Goal: Task Accomplishment & Management: Manage account settings

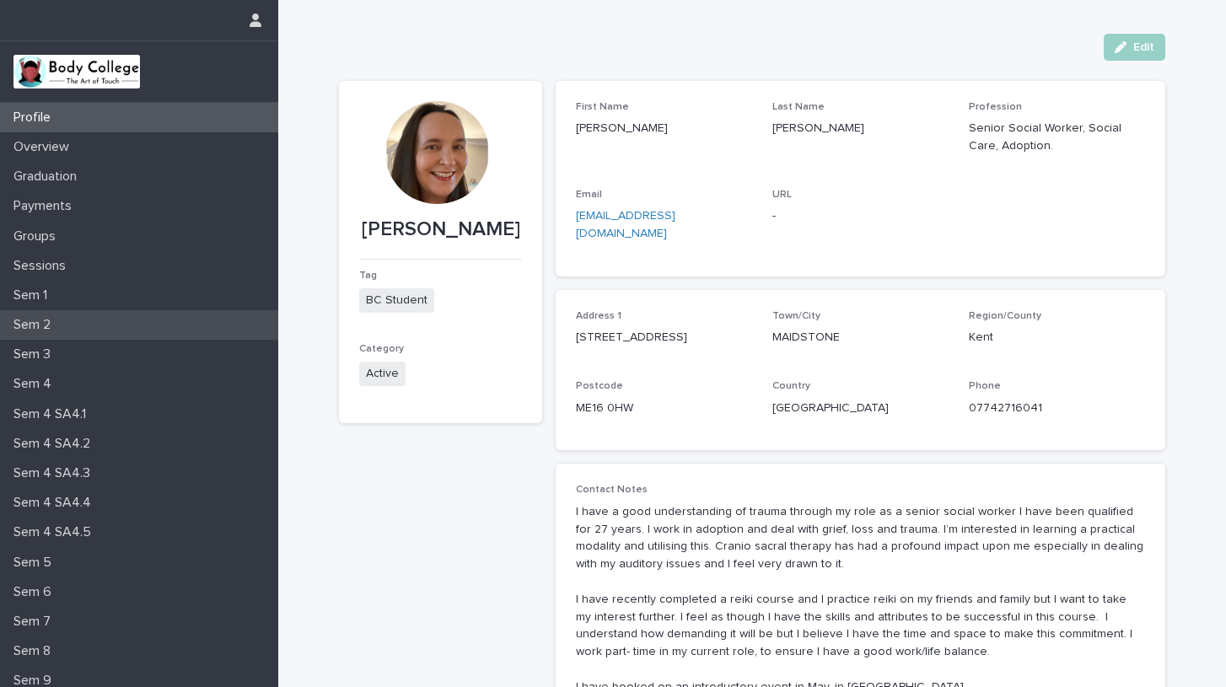
click at [37, 317] on p "Sem 2" at bounding box center [35, 325] width 57 height 16
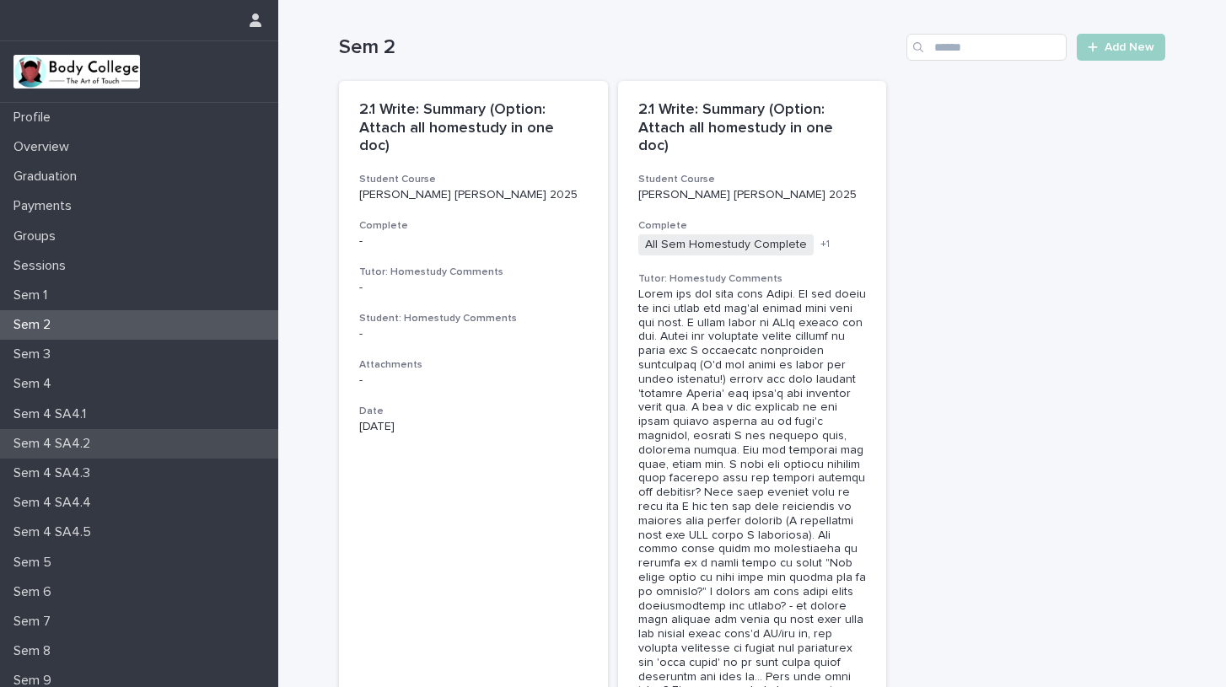
click at [101, 444] on p "Sem 4 SA4.2" at bounding box center [55, 444] width 97 height 16
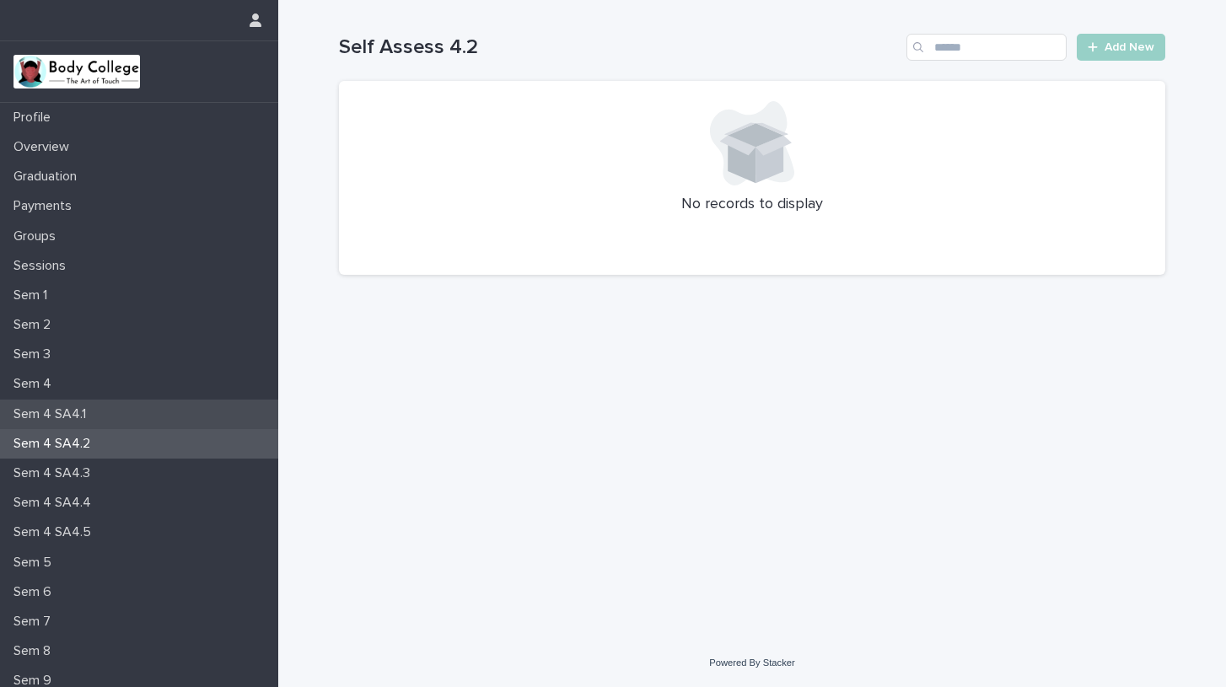
click at [83, 413] on p "Sem 4 SA4.1" at bounding box center [53, 414] width 93 height 16
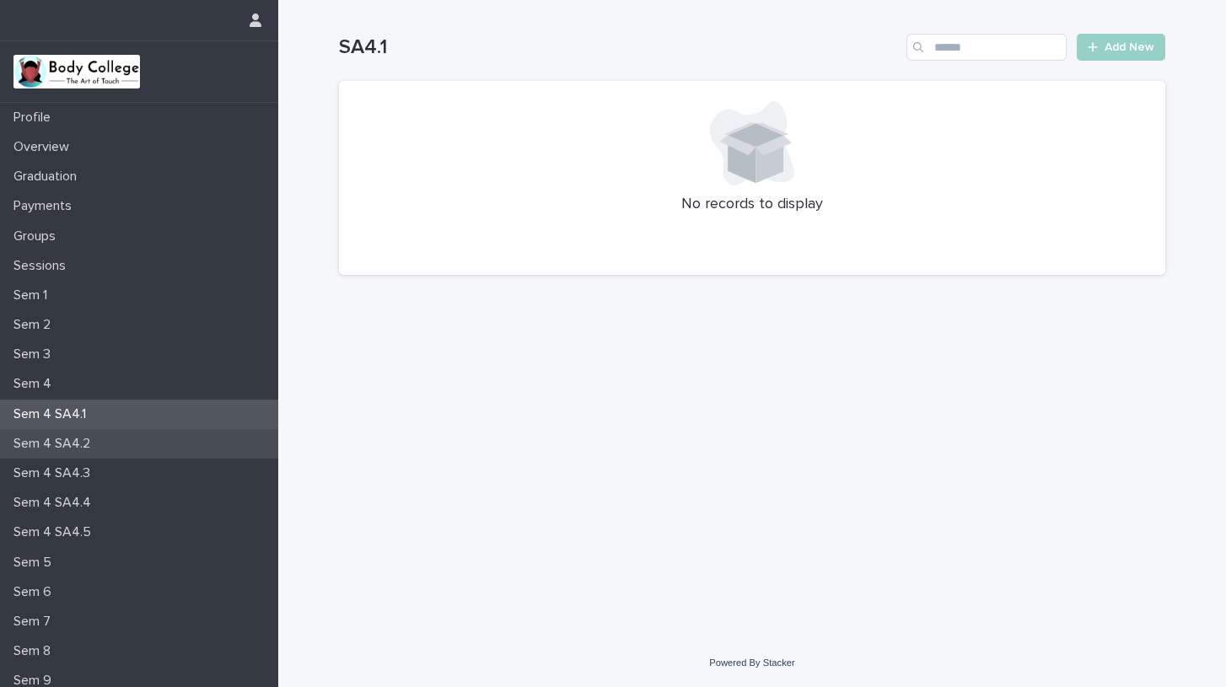
click at [103, 441] on div "Sem 4 SA4.2" at bounding box center [139, 444] width 278 height 30
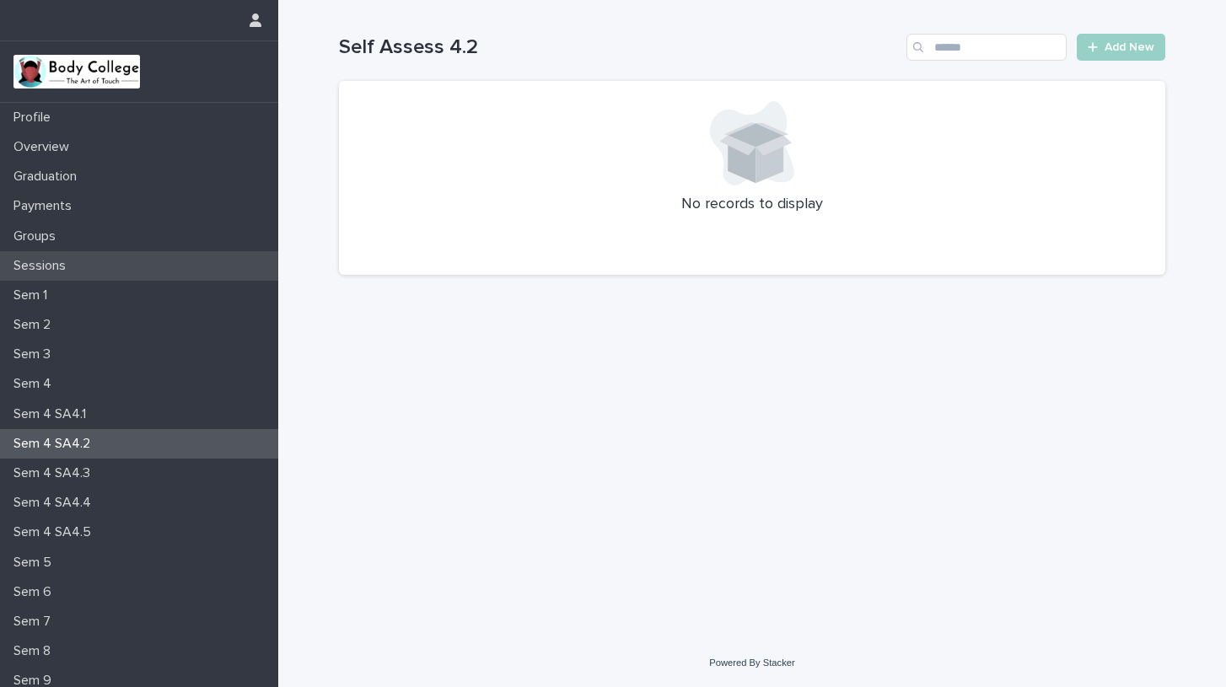
click at [61, 262] on p "Sessions" at bounding box center [43, 266] width 73 height 16
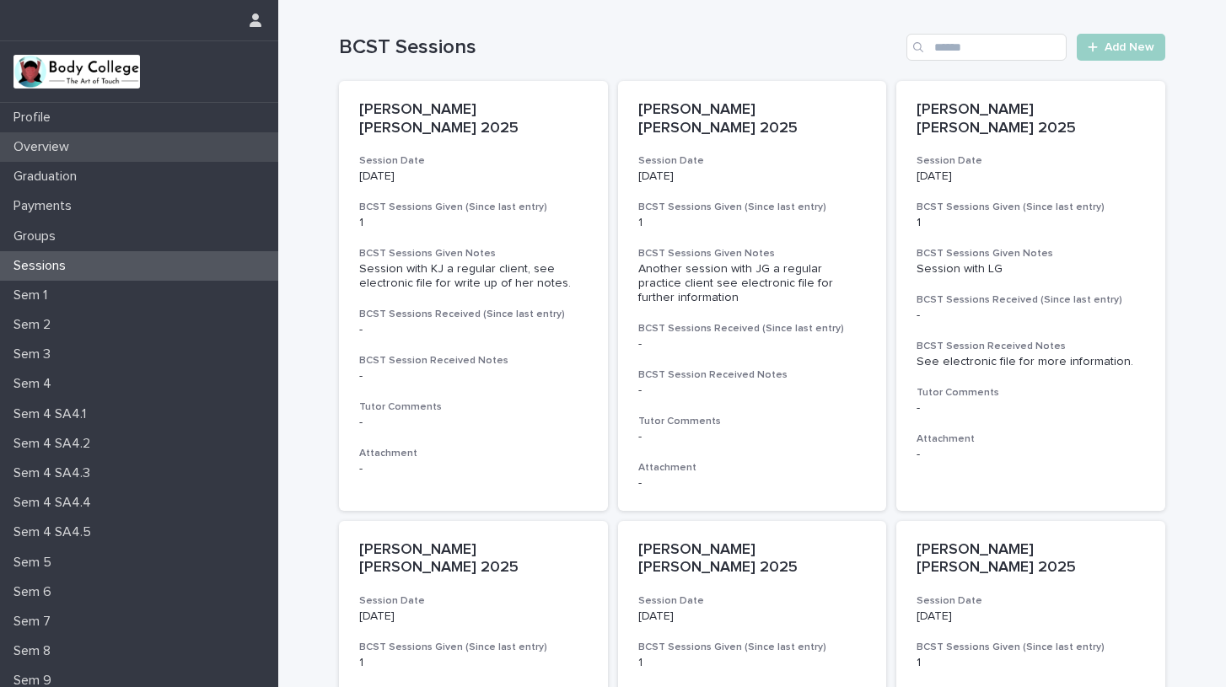
click at [74, 141] on p "Overview" at bounding box center [45, 147] width 76 height 16
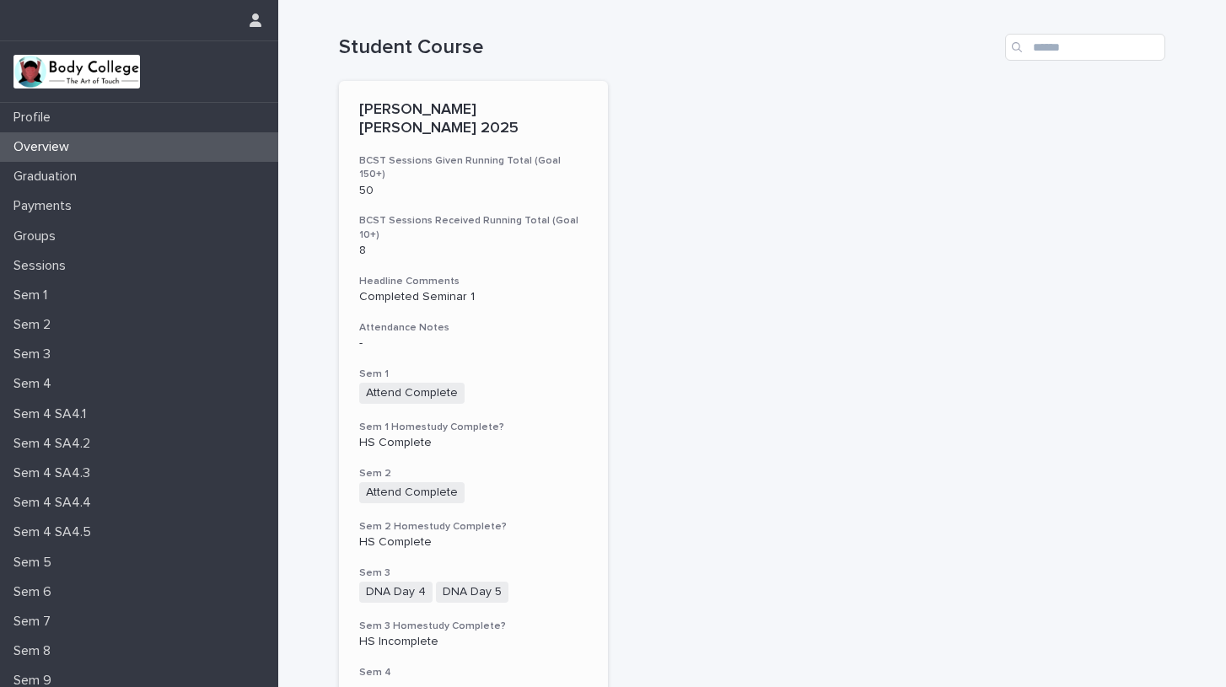
click at [396, 482] on span "Attend Complete" at bounding box center [411, 492] width 105 height 21
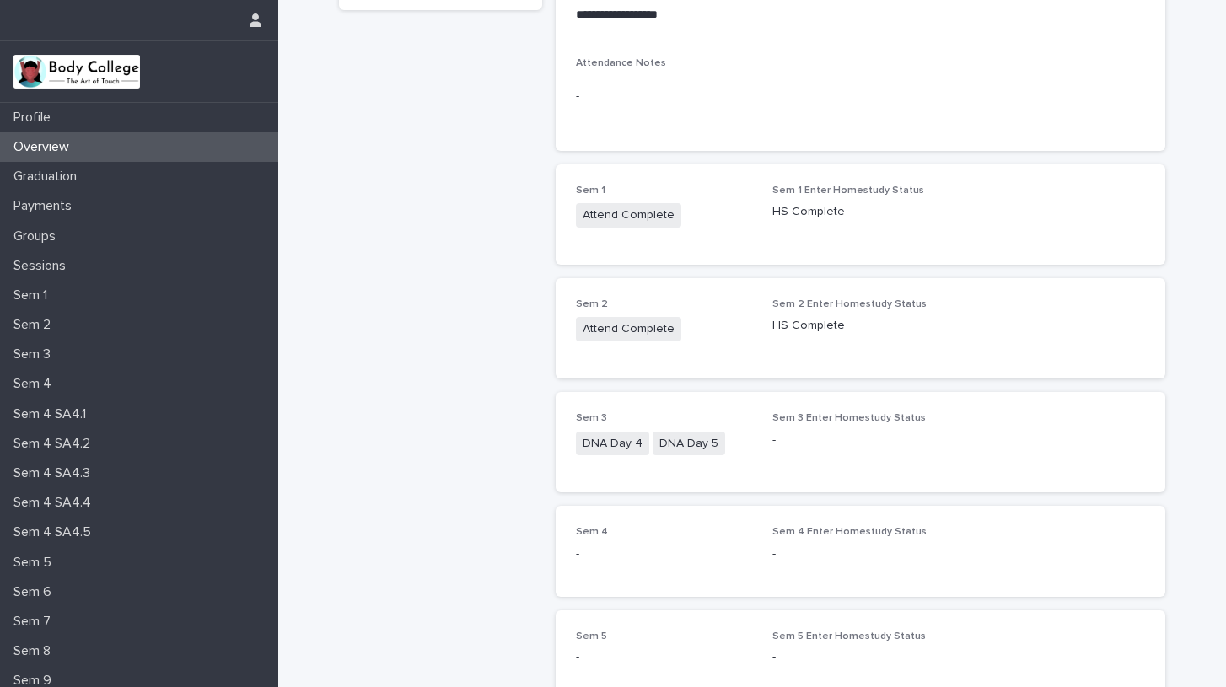
scroll to position [230, 0]
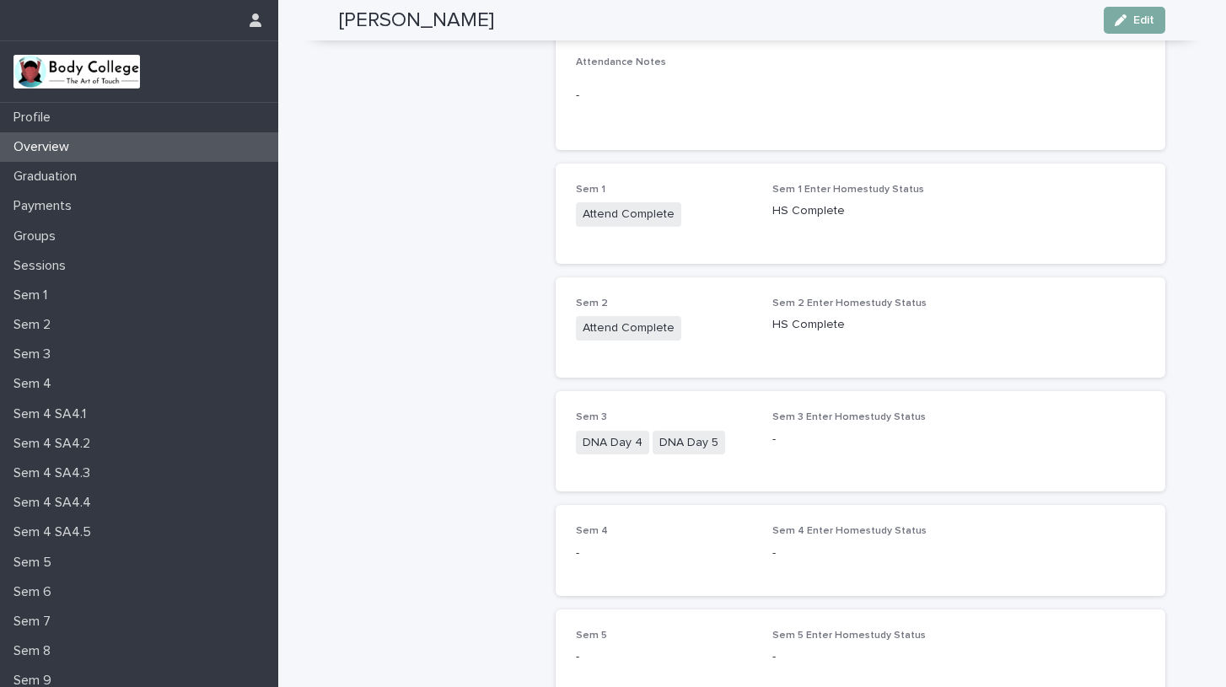
click at [1140, 19] on span "Edit" at bounding box center [1143, 20] width 21 height 12
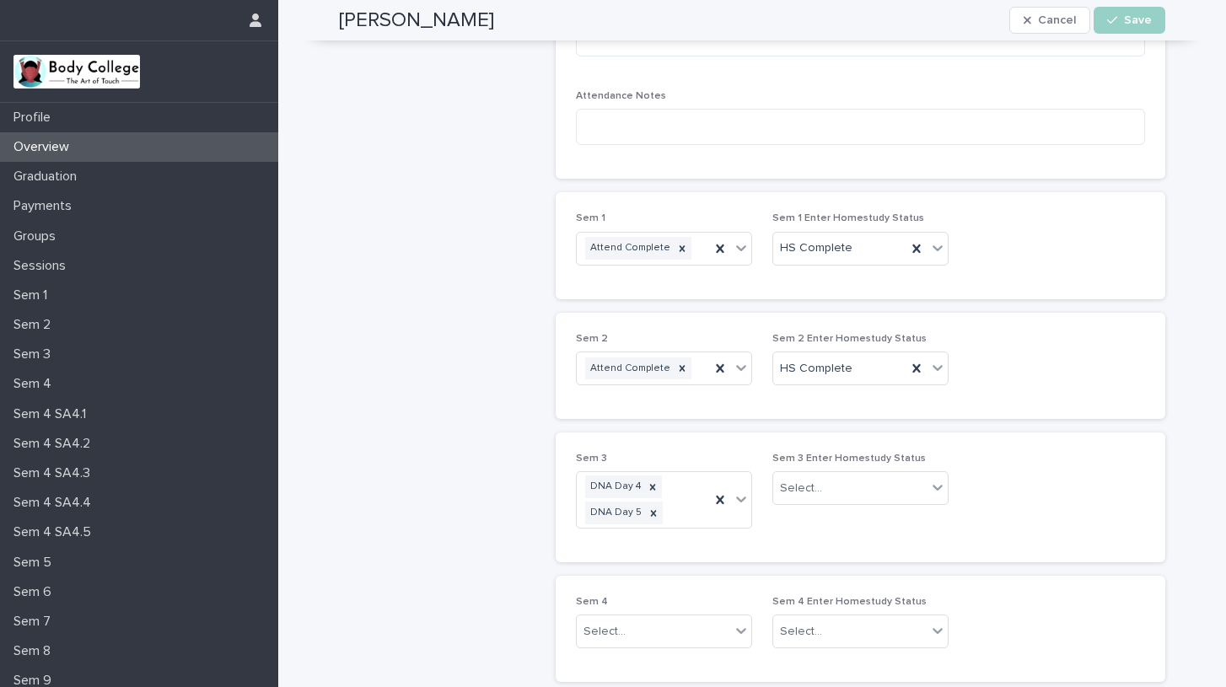
scroll to position [314, 0]
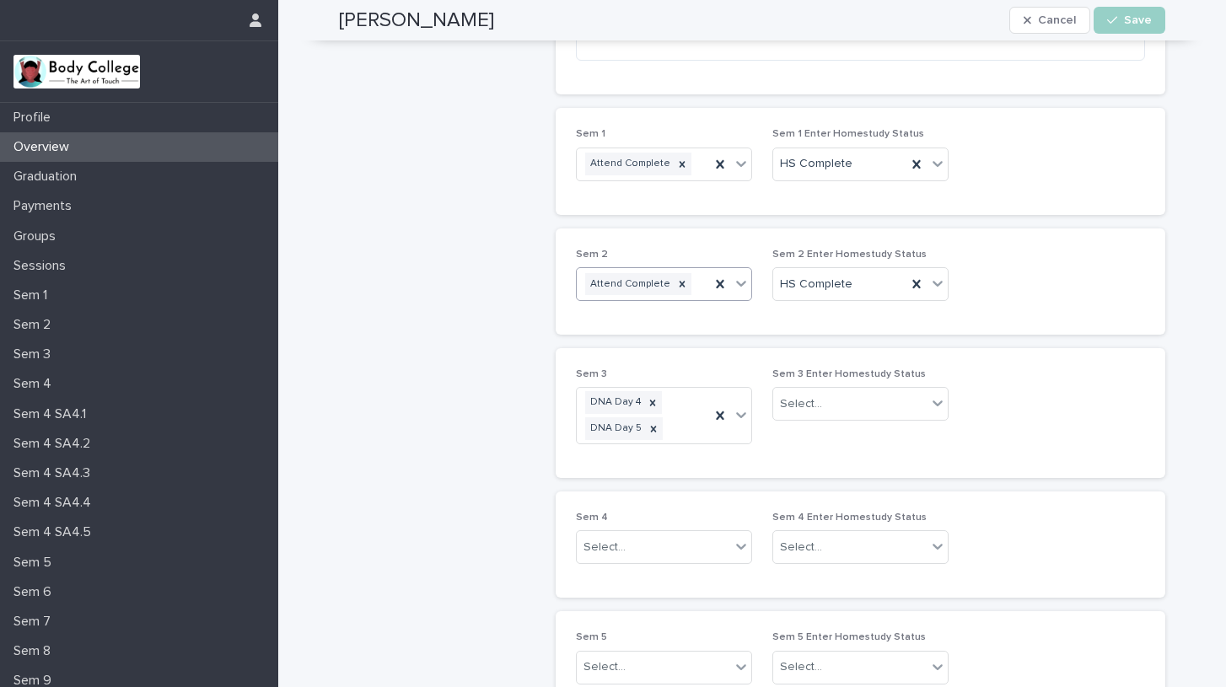
click at [742, 282] on icon at bounding box center [741, 283] width 17 height 17
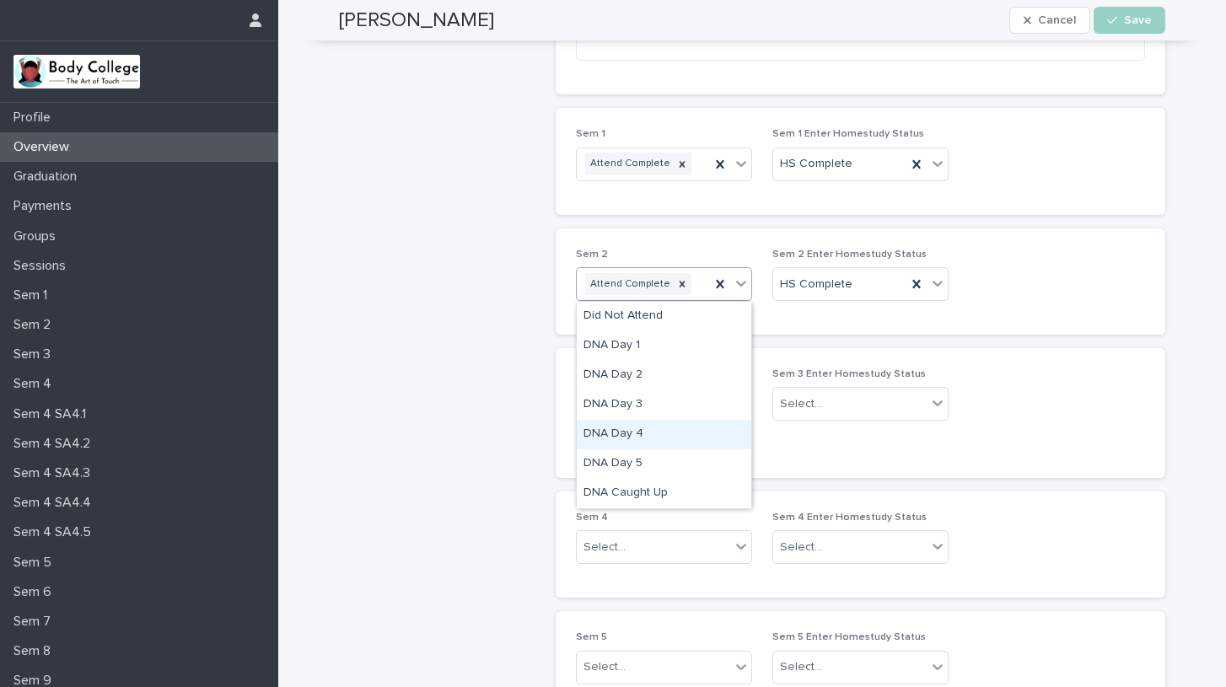
click at [610, 431] on div "DNA Day 4" at bounding box center [664, 435] width 175 height 30
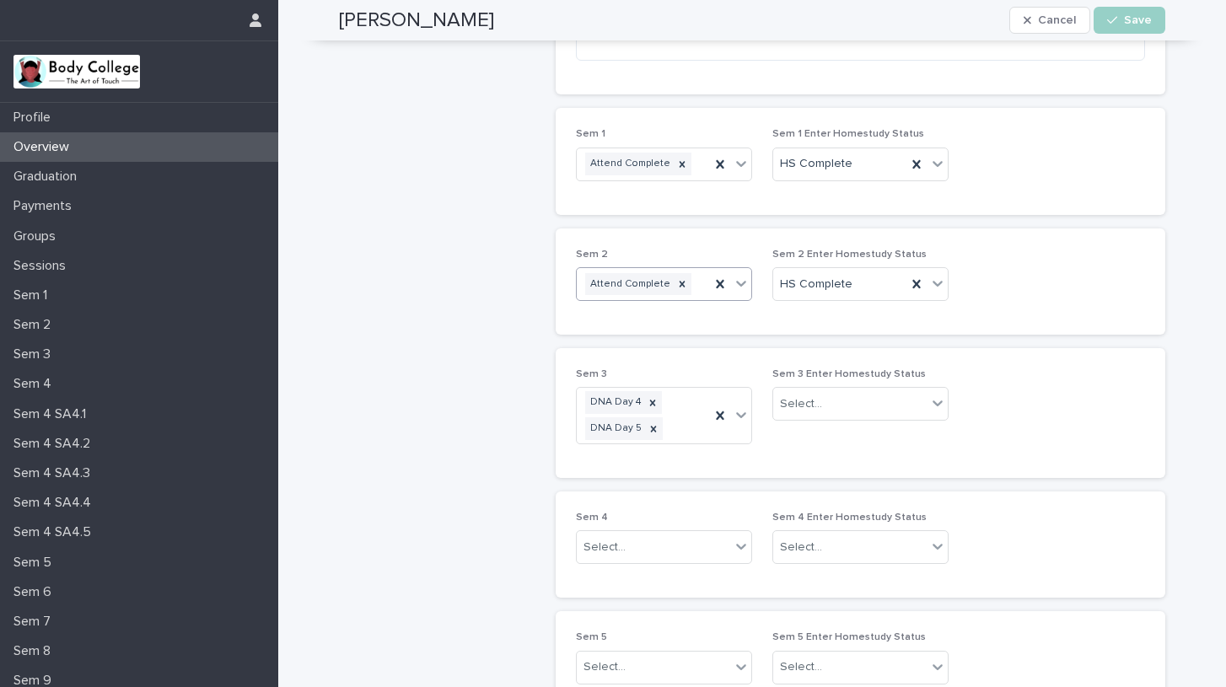
scroll to position [325, 0]
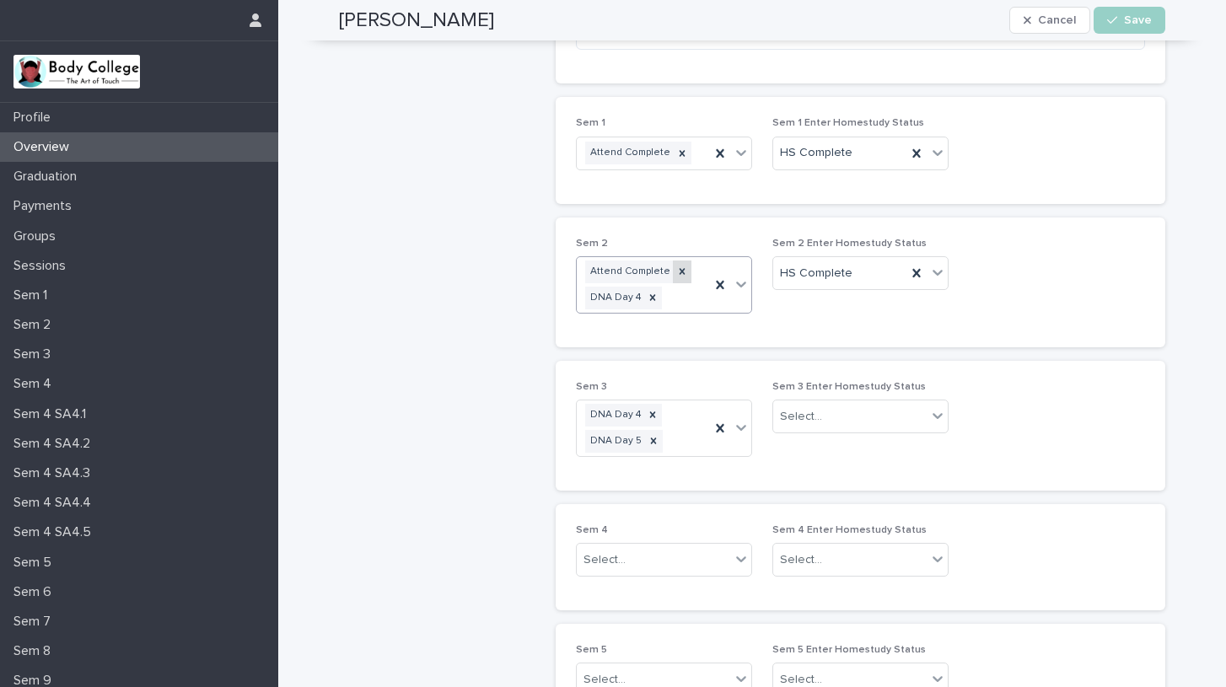
click at [680, 271] on icon at bounding box center [683, 272] width 6 height 6
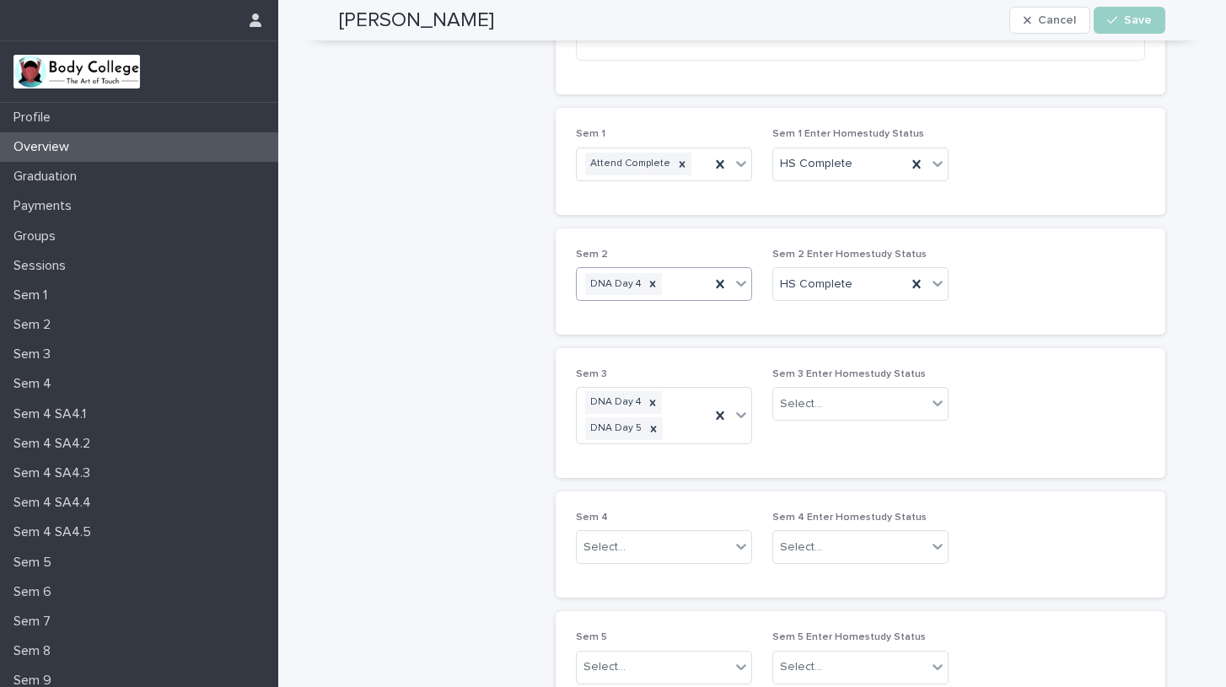
click at [735, 279] on icon at bounding box center [741, 283] width 17 height 17
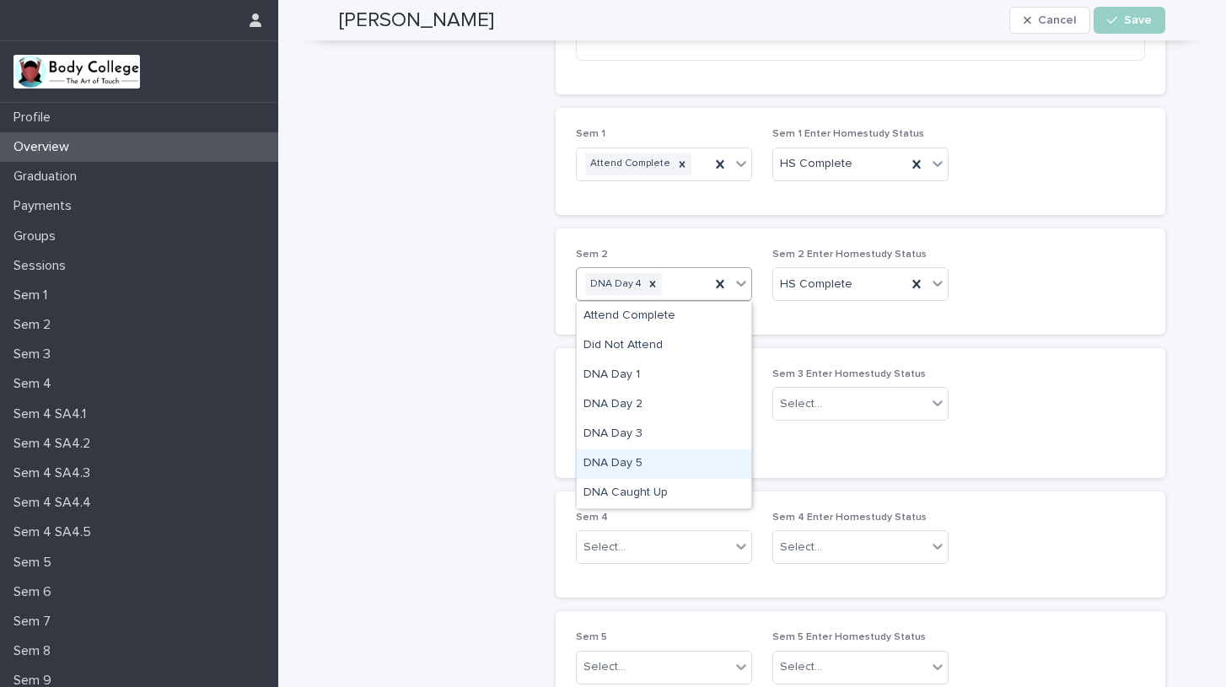
click at [638, 459] on div "DNA Day 5" at bounding box center [664, 464] width 175 height 30
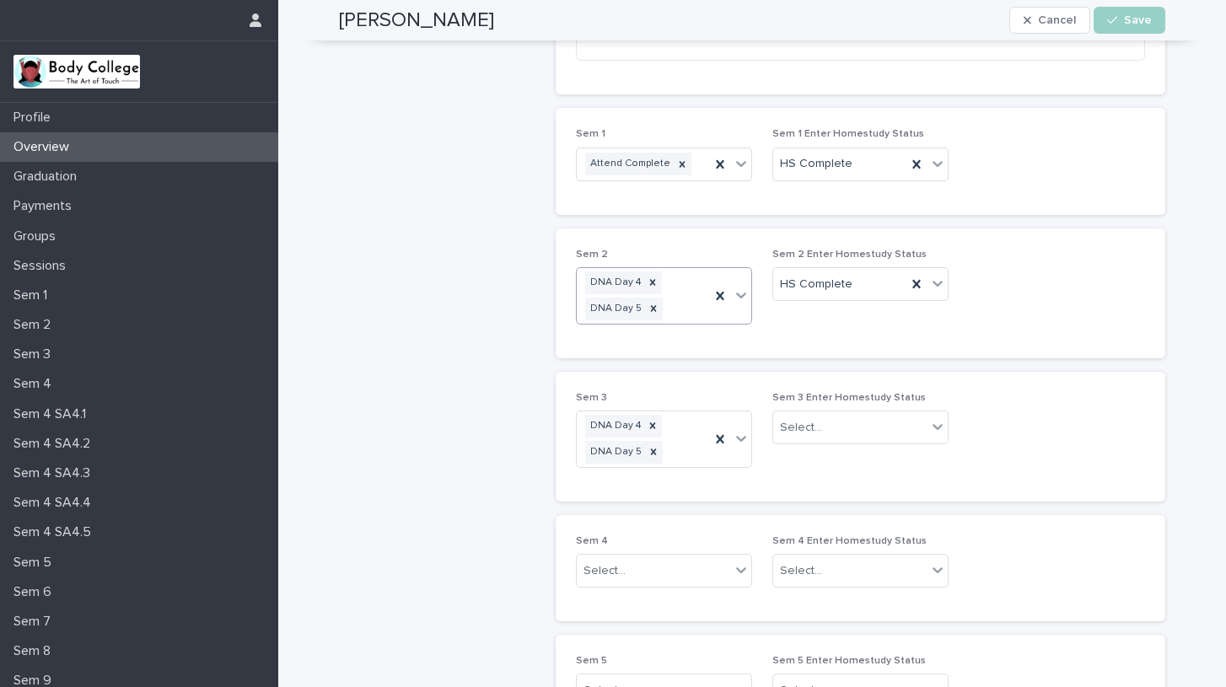
scroll to position [325, 0]
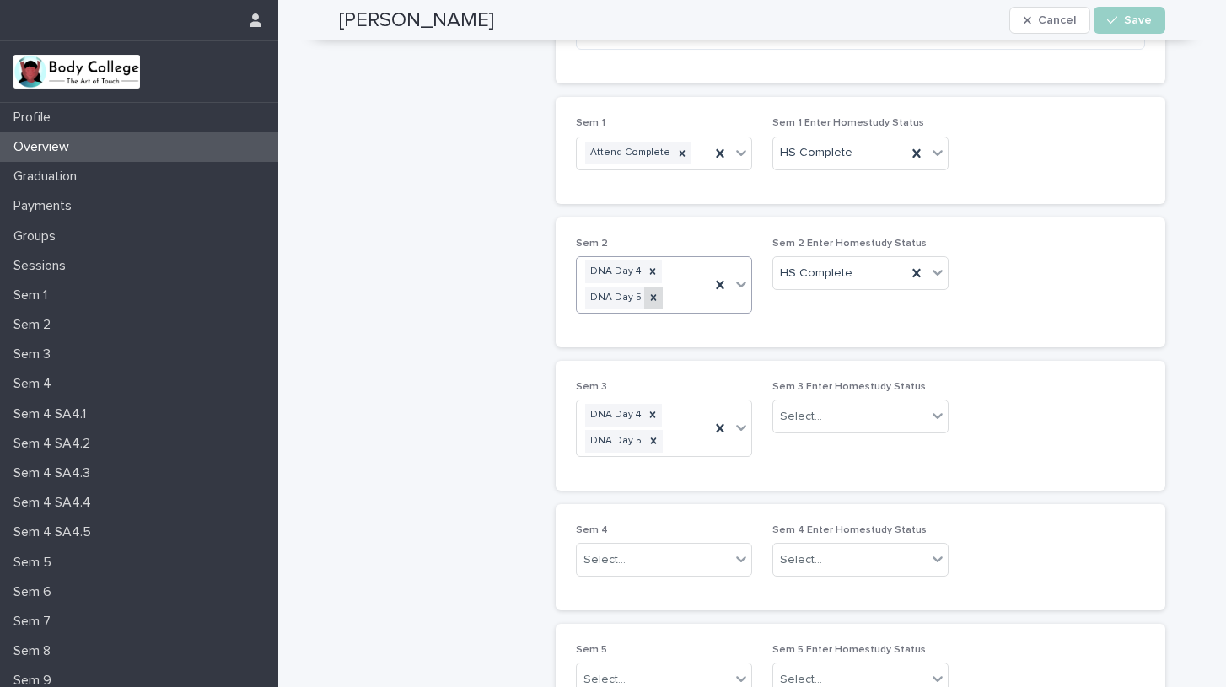
click at [652, 294] on icon at bounding box center [654, 298] width 12 height 12
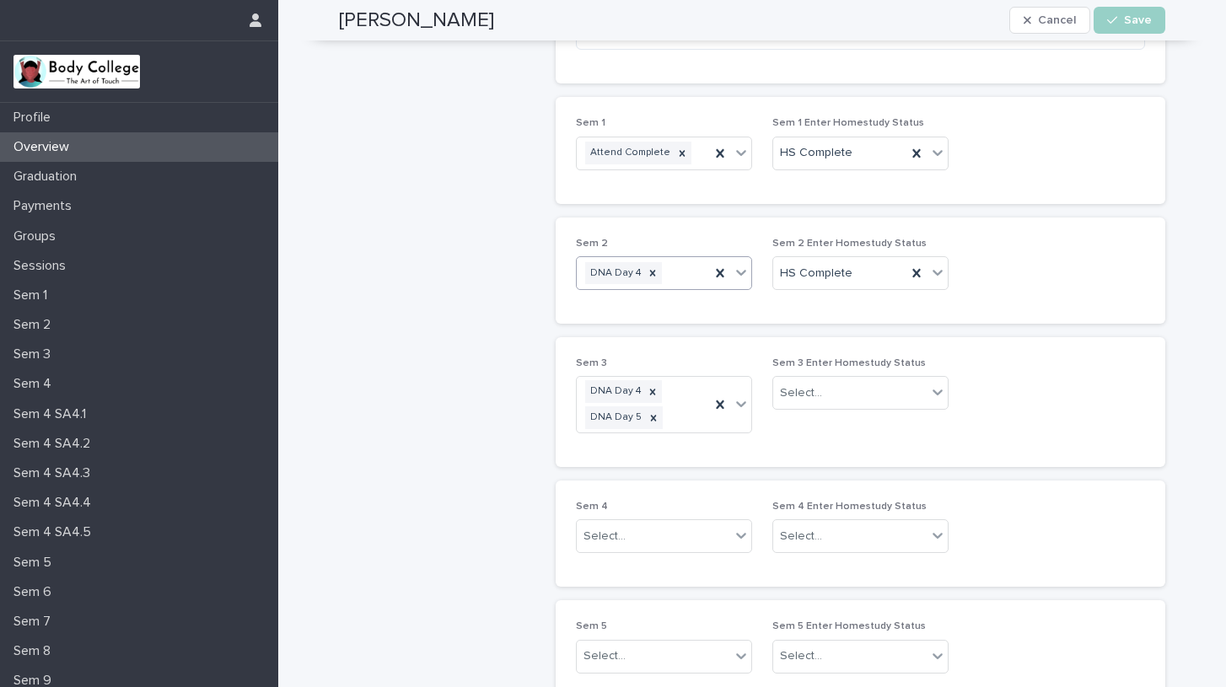
scroll to position [314, 0]
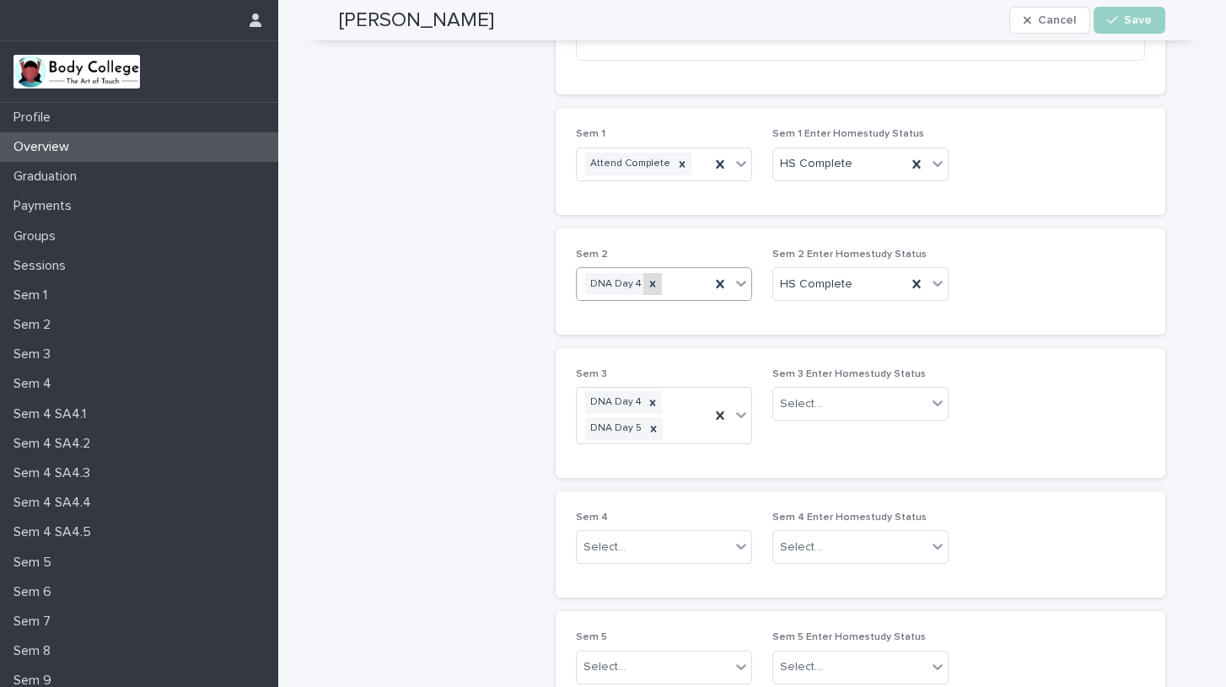
click at [650, 282] on icon at bounding box center [653, 284] width 6 height 6
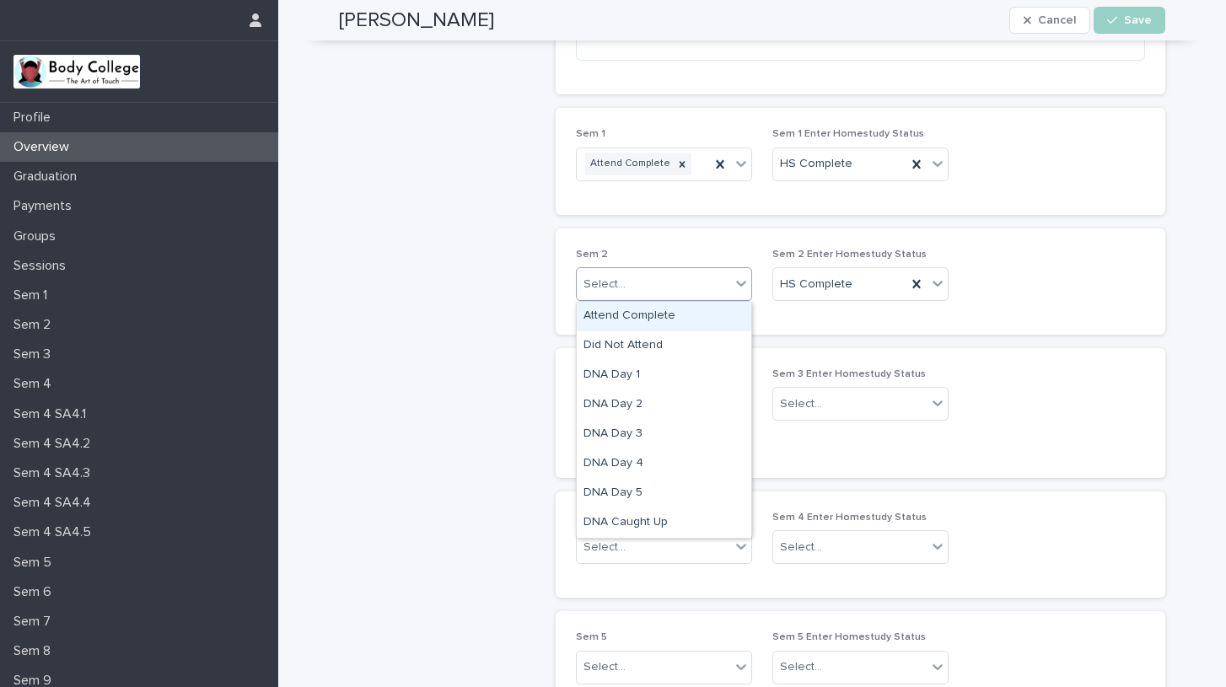
click at [741, 277] on icon at bounding box center [741, 283] width 17 height 17
click at [643, 314] on div "Attend Complete" at bounding box center [664, 317] width 175 height 30
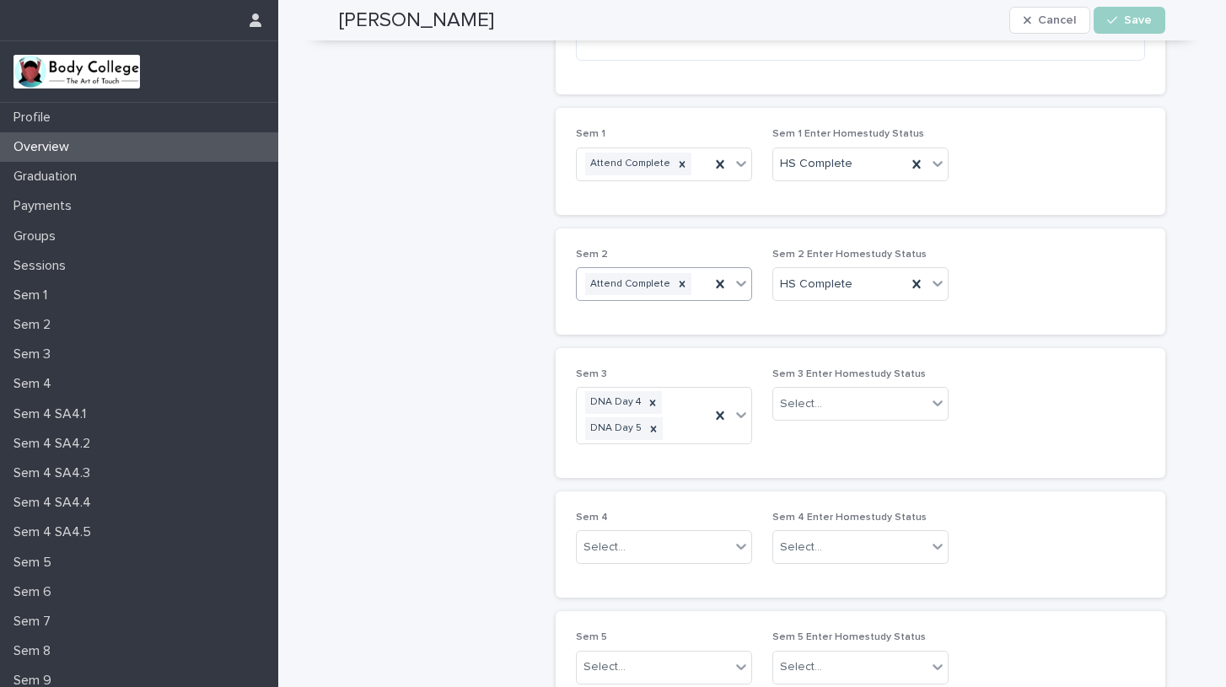
click at [832, 502] on div "Sem 4 Select... Sem 4 Enter Homestudy Status Select..." at bounding box center [861, 545] width 610 height 106
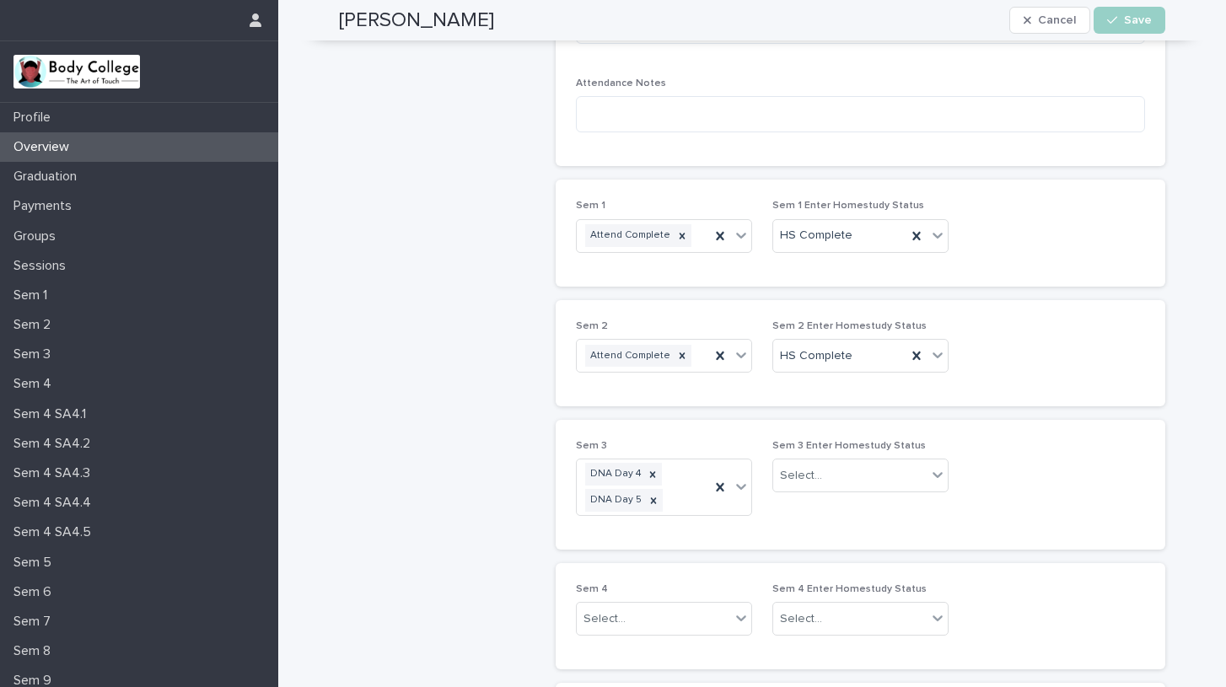
scroll to position [240, 0]
click at [1130, 25] on span "Save" at bounding box center [1138, 20] width 28 height 12
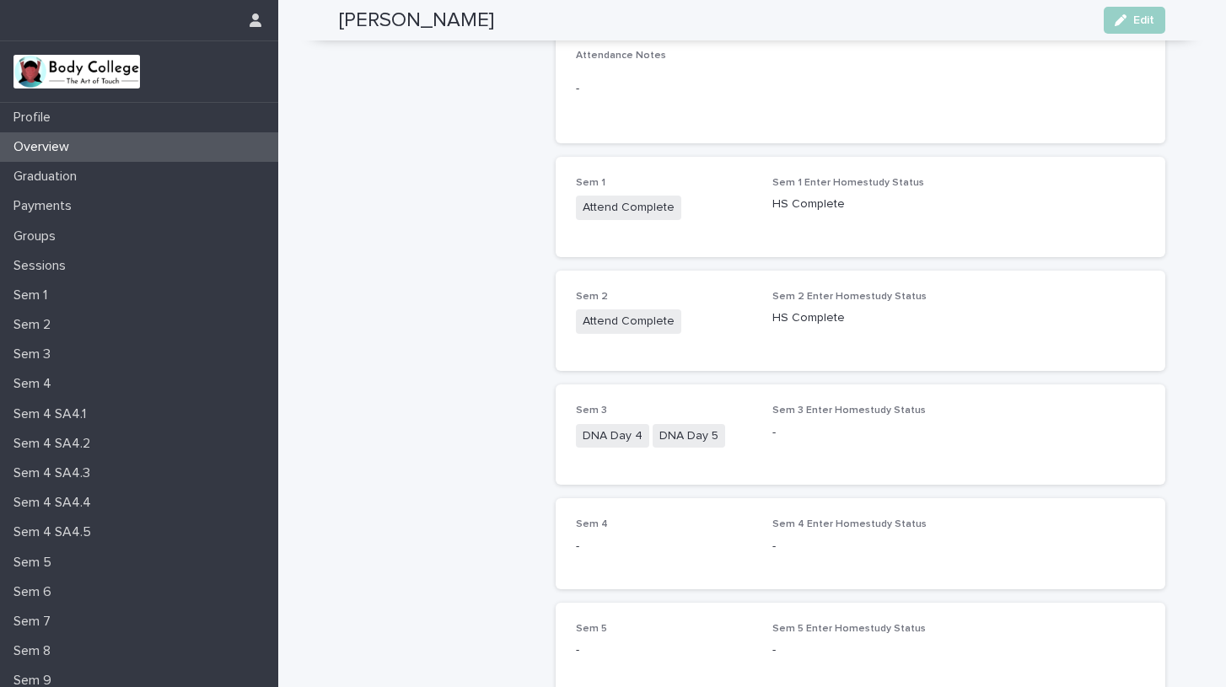
scroll to position [0, 0]
